Goal: Transaction & Acquisition: Book appointment/travel/reservation

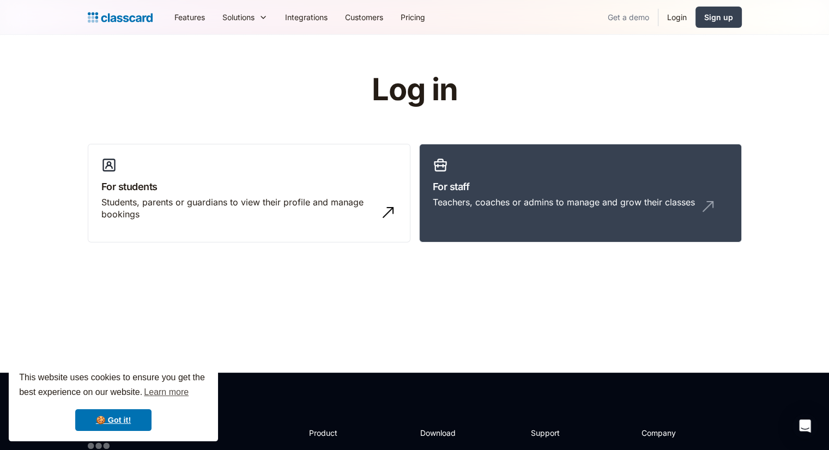
click at [637, 16] on link "Get a demo" at bounding box center [628, 17] width 59 height 25
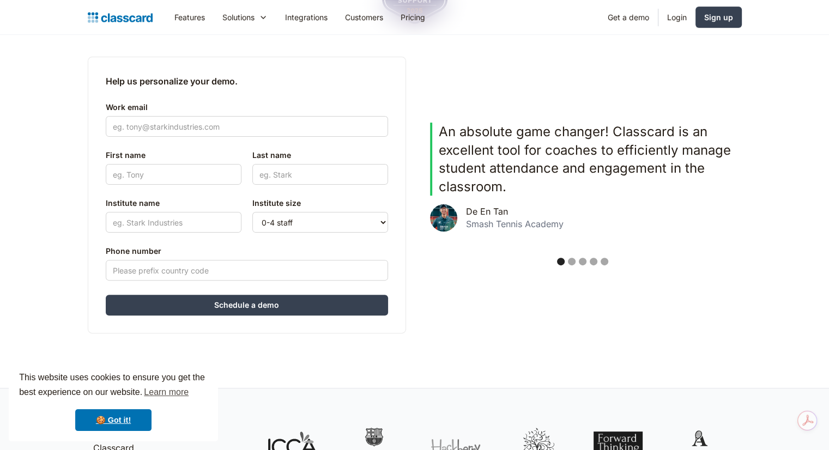
scroll to position [273, 0]
